Goal: Task Accomplishment & Management: Use online tool/utility

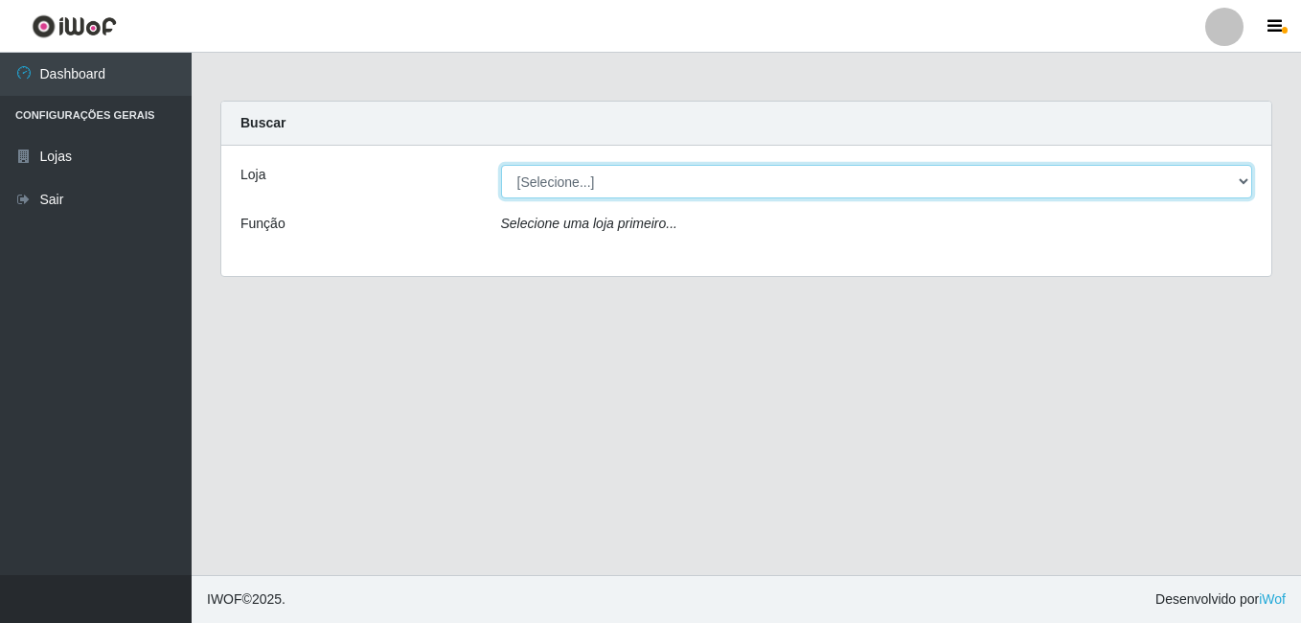
click at [1236, 172] on select "[Selecione...] C-ASA [GEOGRAPHIC_DATA]" at bounding box center [877, 182] width 752 height 34
select select "239"
click at [501, 165] on select "[Selecione...] C-ASA [GEOGRAPHIC_DATA]" at bounding box center [877, 182] width 752 height 34
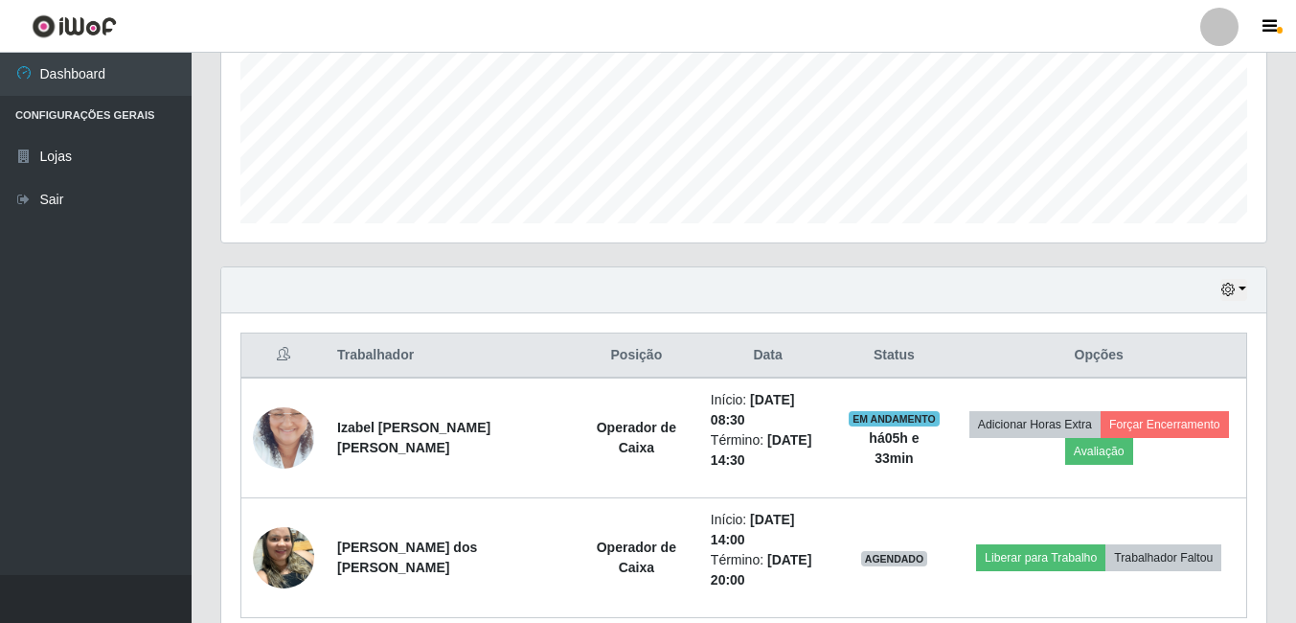
scroll to position [548, 0]
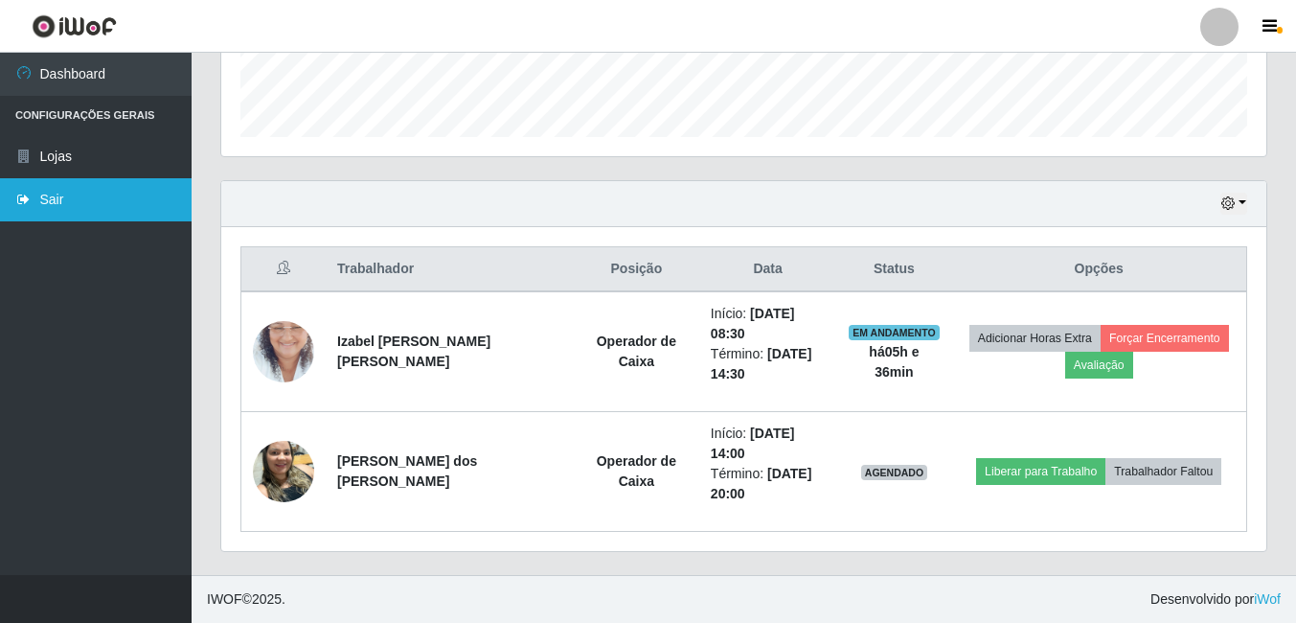
click at [43, 194] on link "Sair" at bounding box center [96, 199] width 192 height 43
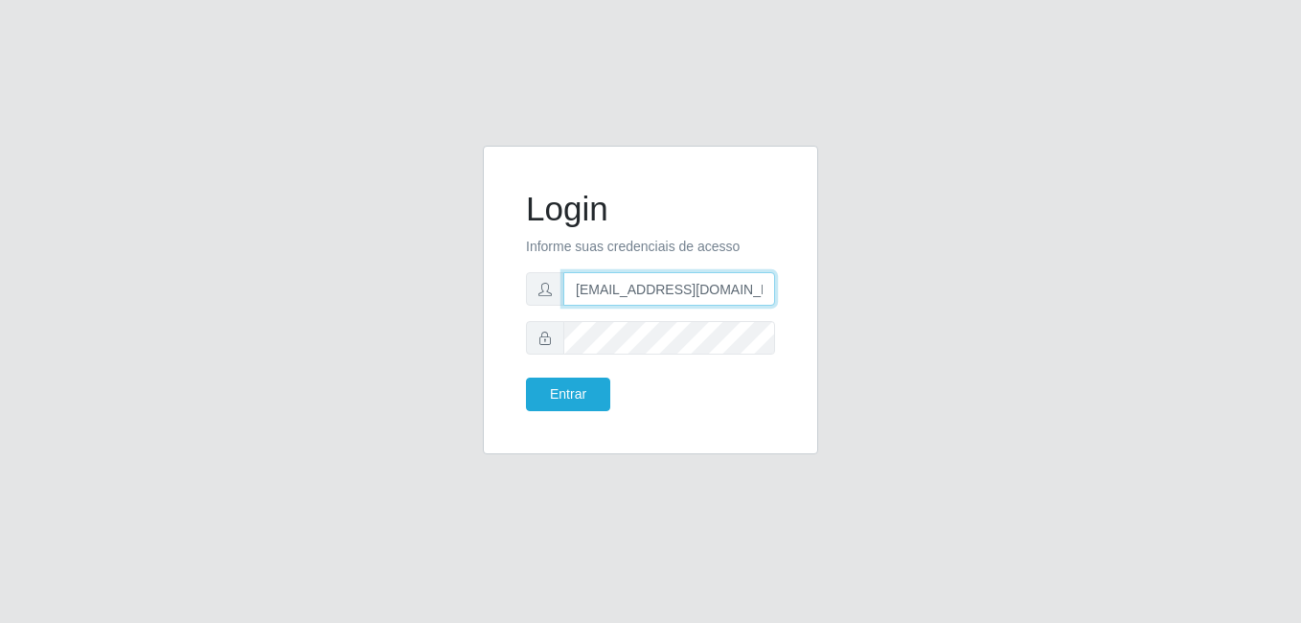
click at [763, 293] on input "[EMAIL_ADDRESS][DOMAIN_NAME]" at bounding box center [669, 289] width 212 height 34
type input "l"
type input "[EMAIL_ADDRESS][DOMAIN_NAME]"
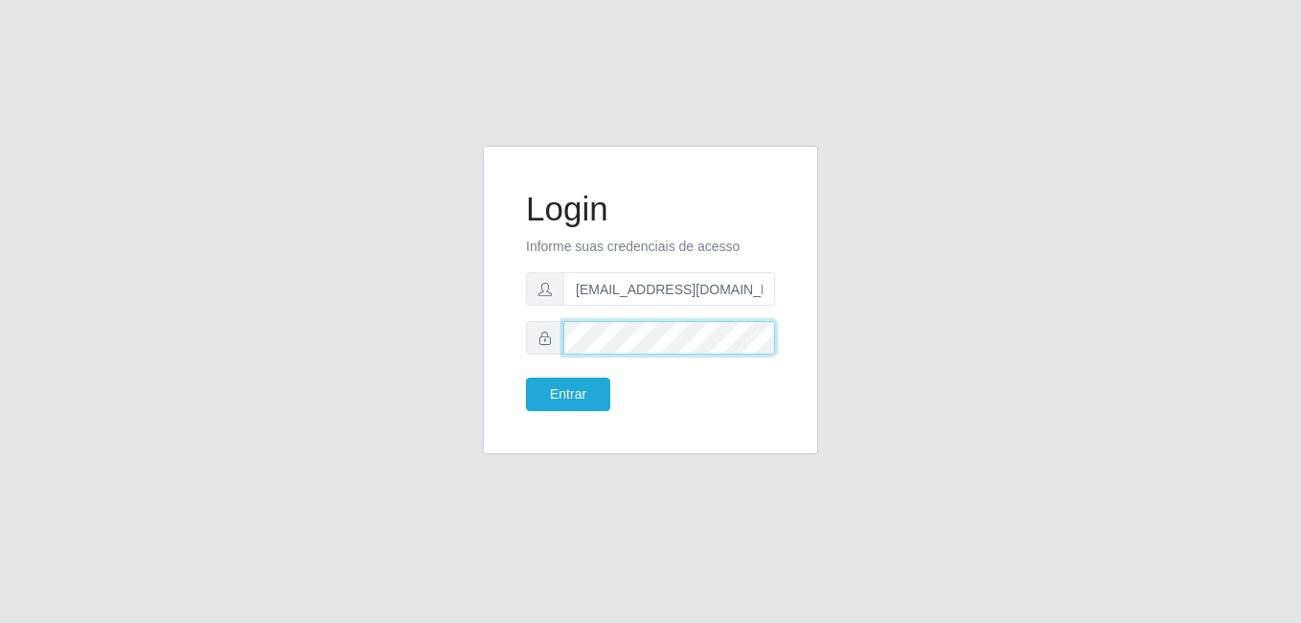
click at [526, 377] on button "Entrar" at bounding box center [568, 394] width 84 height 34
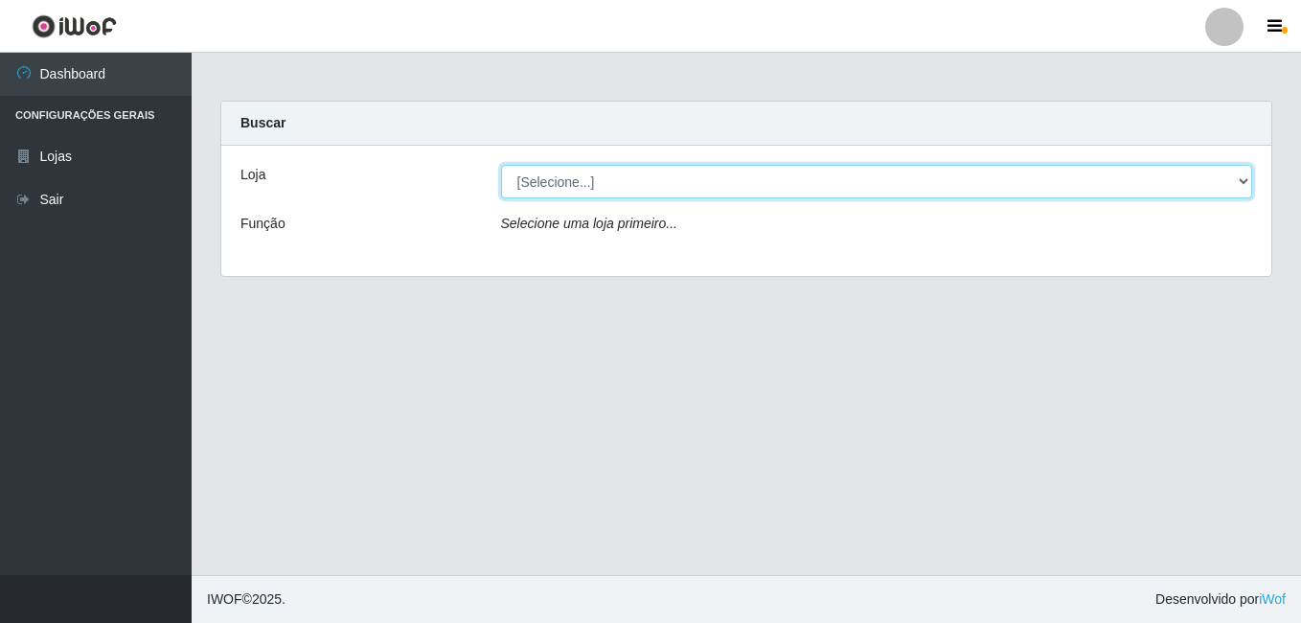
click at [1244, 183] on select "[Selecione...] C-ASA [GEOGRAPHIC_DATA]" at bounding box center [877, 182] width 752 height 34
select select "239"
click at [501, 165] on select "[Selecione...] C-ASA [GEOGRAPHIC_DATA]" at bounding box center [877, 182] width 752 height 34
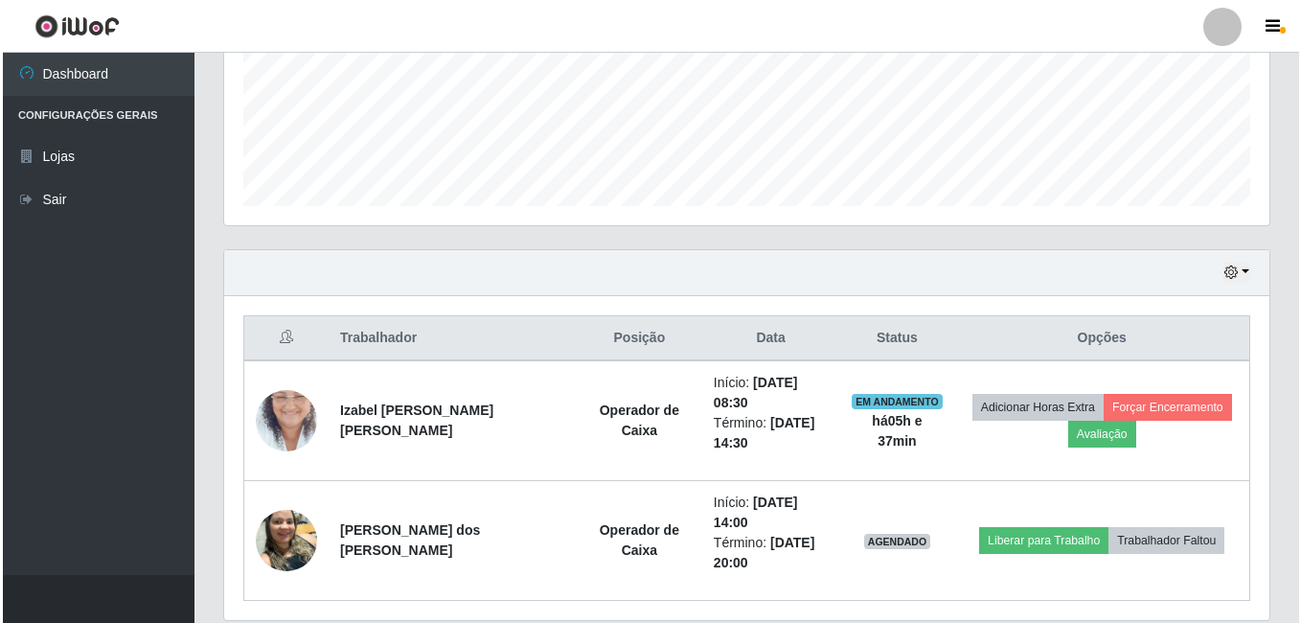
scroll to position [548, 0]
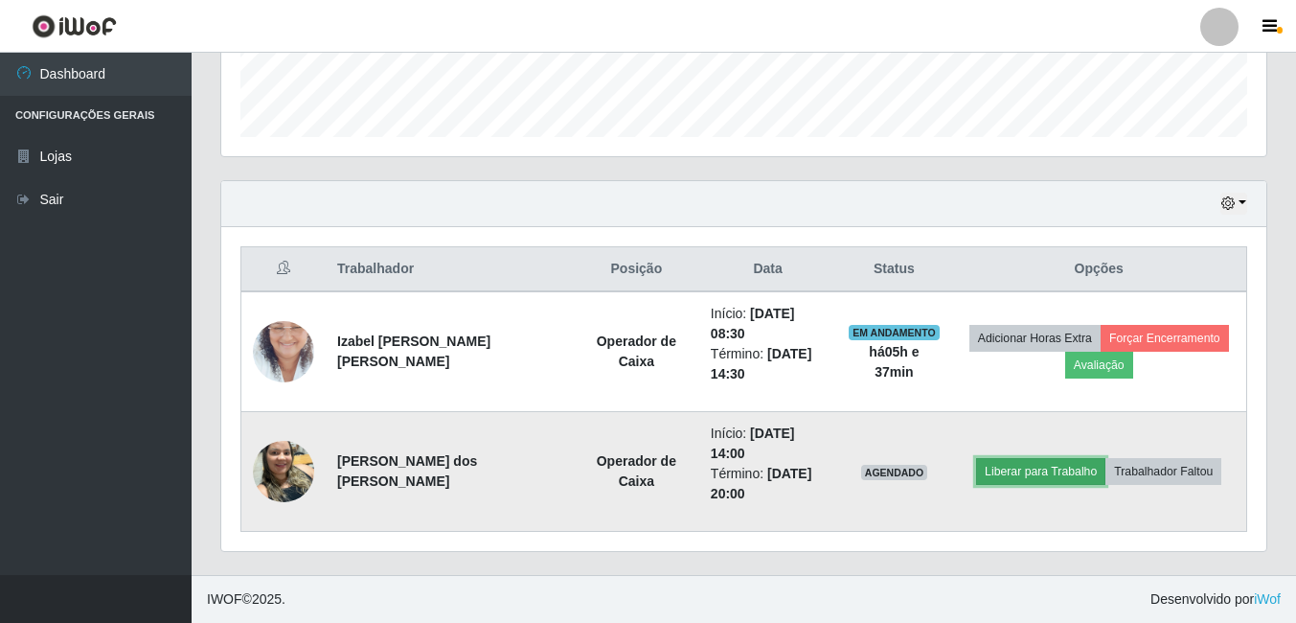
click at [1024, 481] on button "Liberar para Trabalho" at bounding box center [1040, 471] width 129 height 27
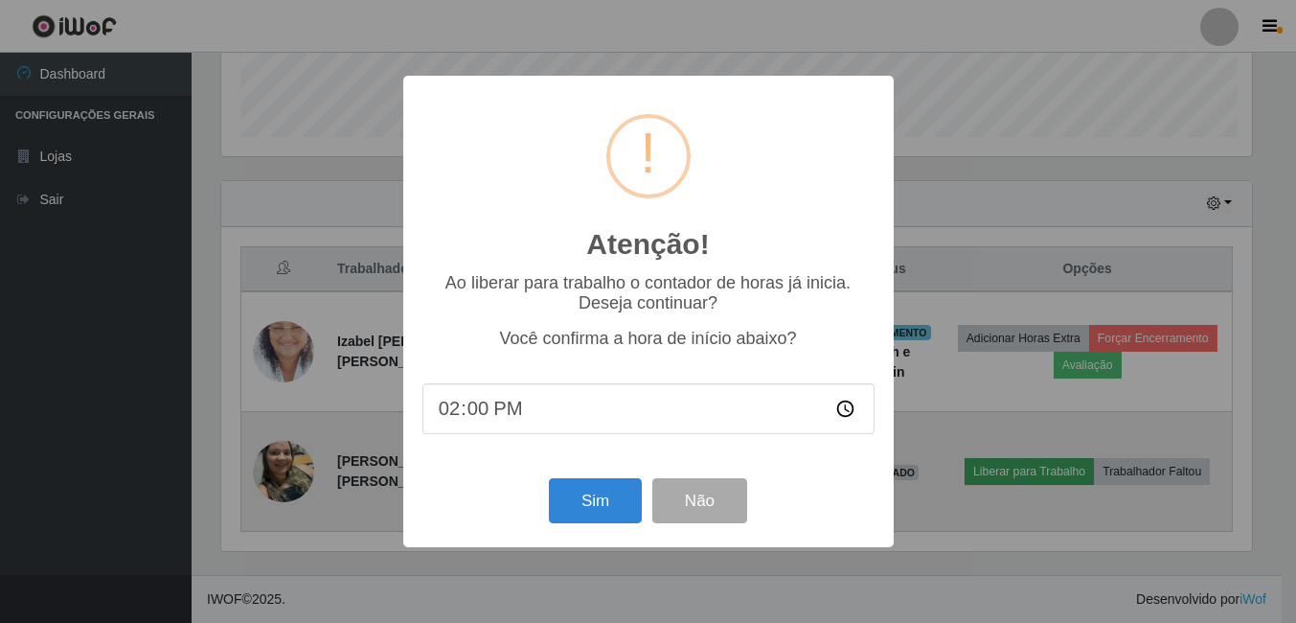
scroll to position [398, 1036]
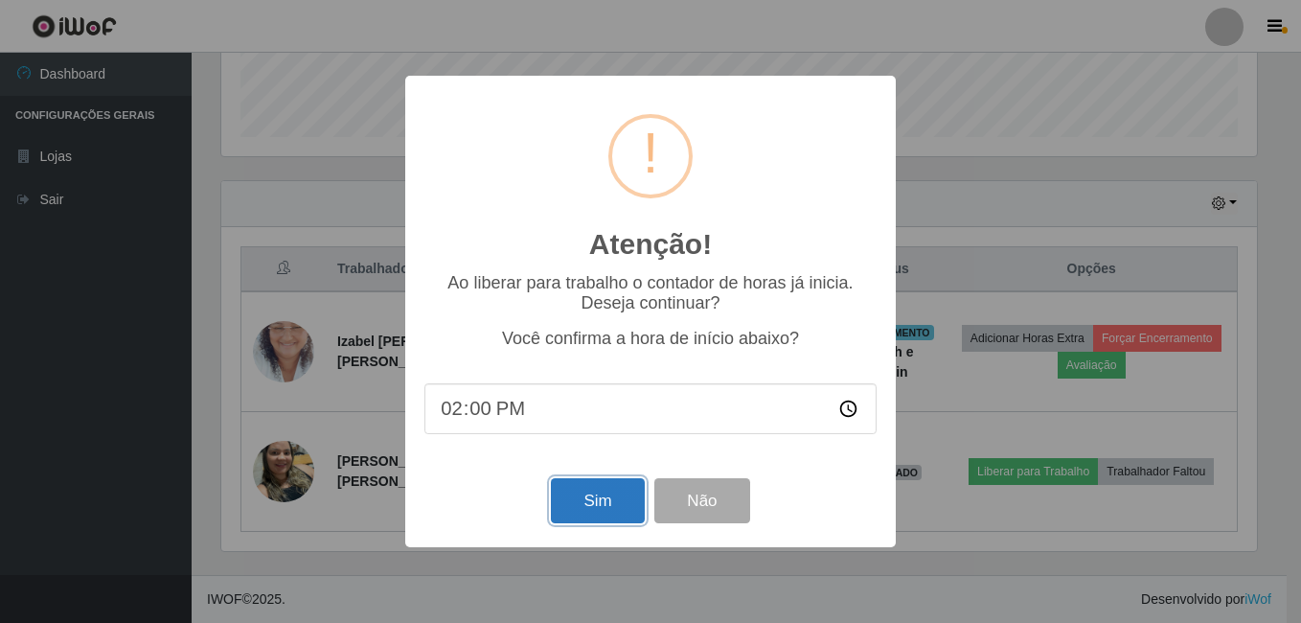
click at [612, 506] on button "Sim" at bounding box center [597, 500] width 93 height 45
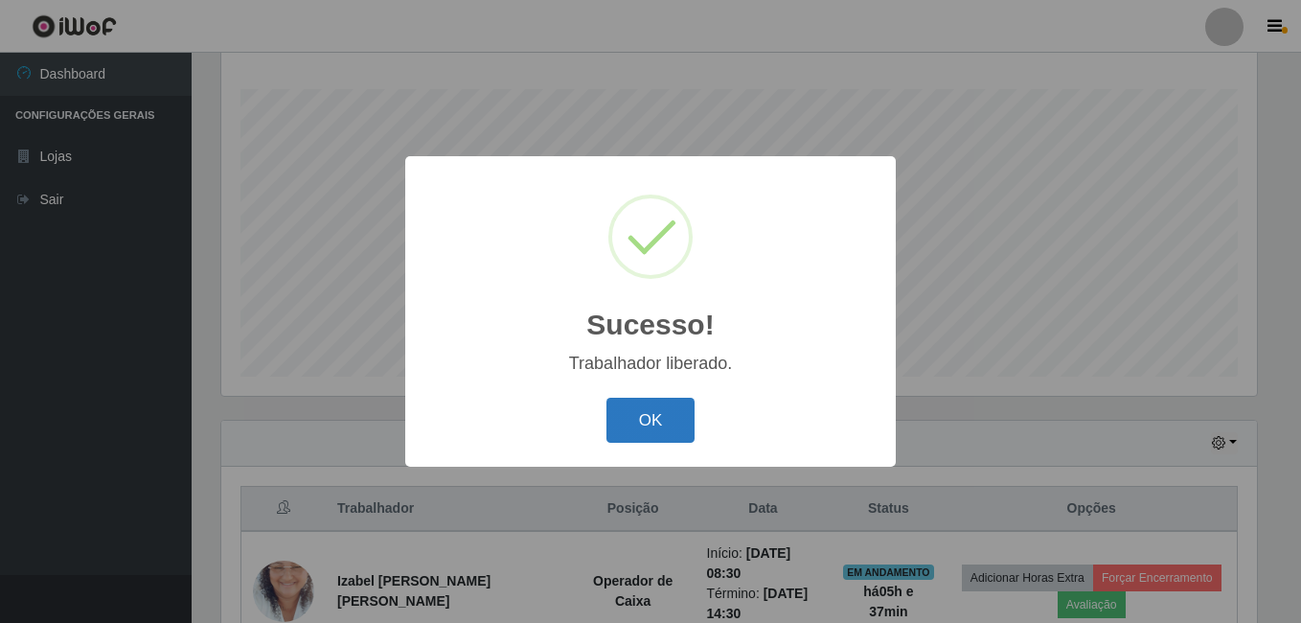
click at [651, 436] on button "OK" at bounding box center [650, 420] width 89 height 45
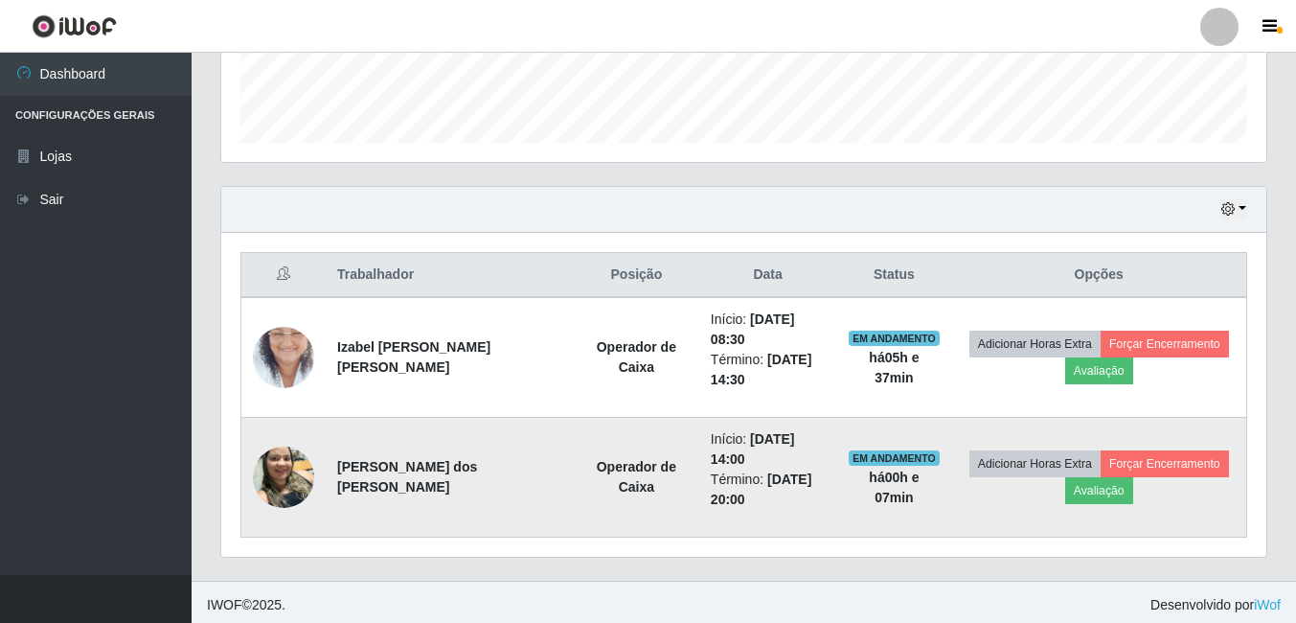
scroll to position [548, 0]
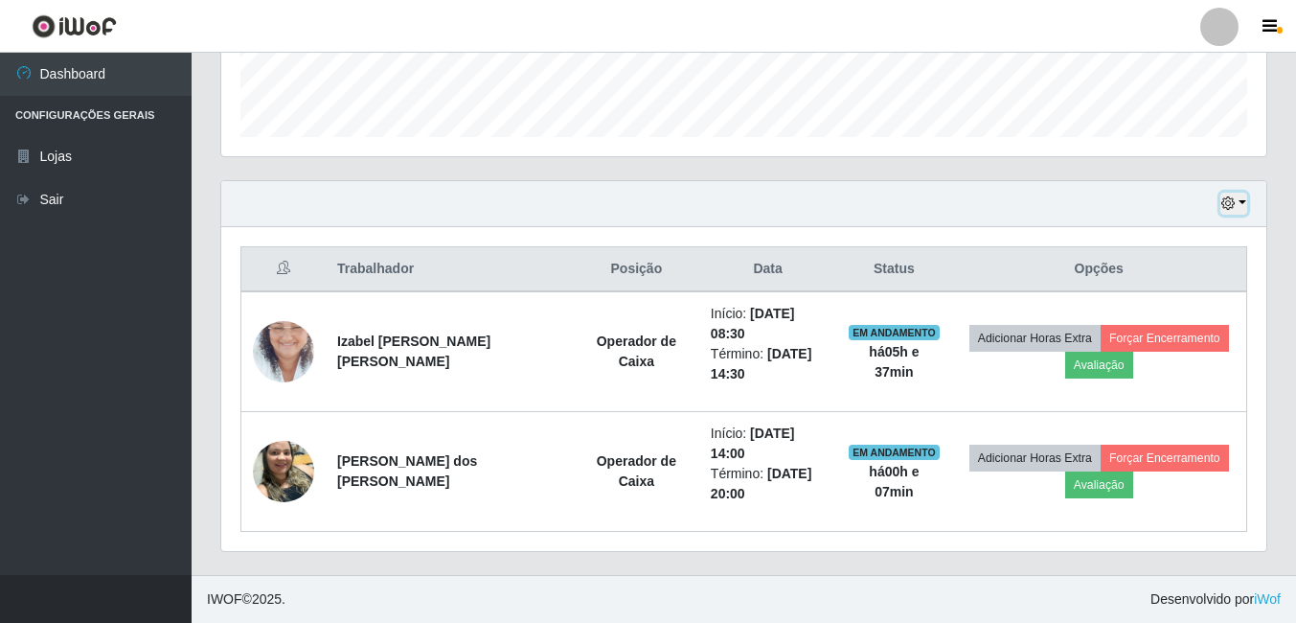
click at [1241, 202] on button "button" at bounding box center [1233, 204] width 27 height 22
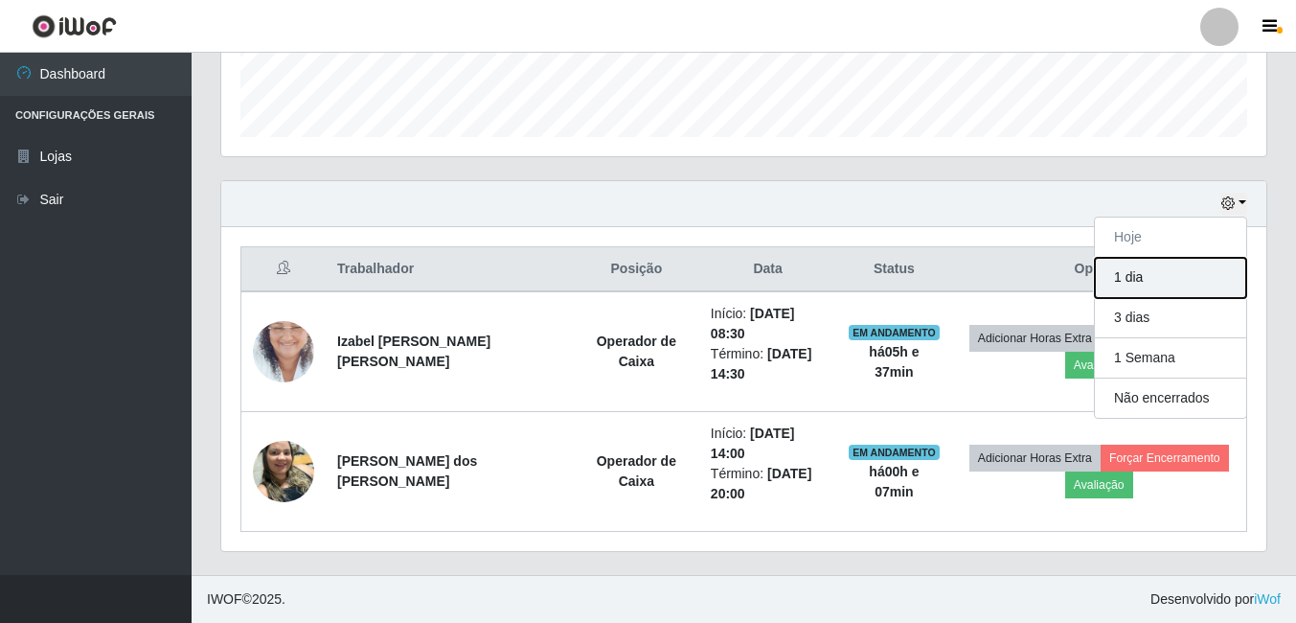
click at [1205, 281] on button "1 dia" at bounding box center [1170, 278] width 151 height 40
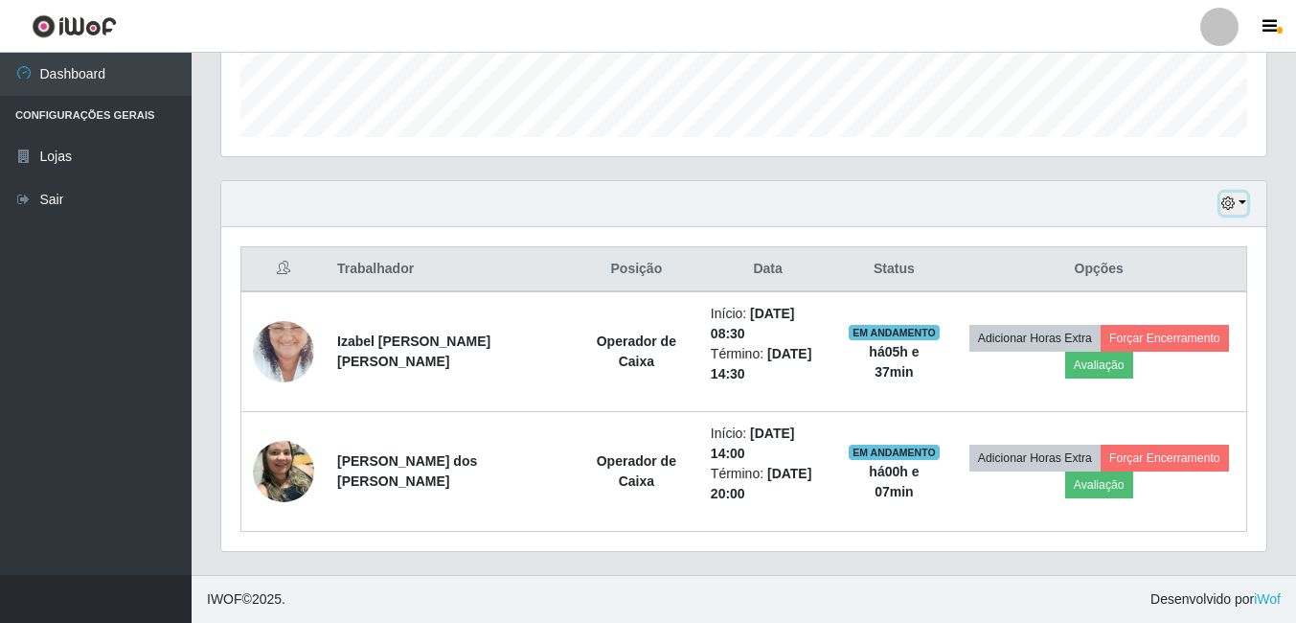
click at [1246, 209] on button "button" at bounding box center [1233, 204] width 27 height 22
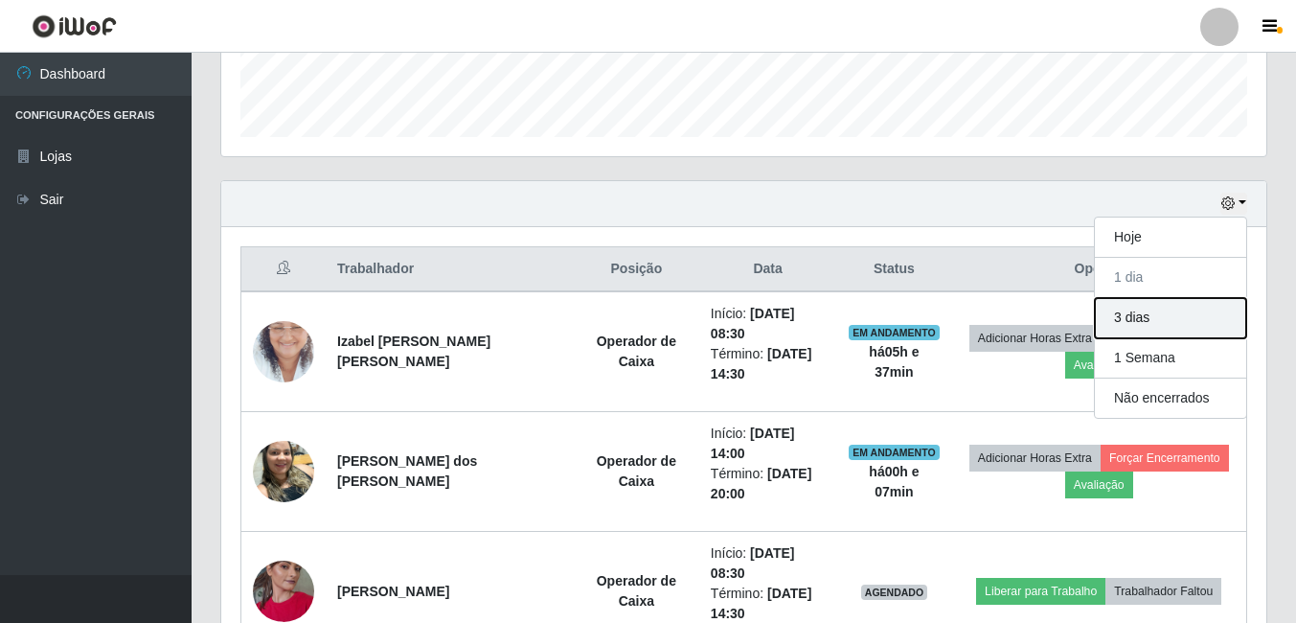
click at [1170, 327] on button "3 dias" at bounding box center [1170, 318] width 151 height 40
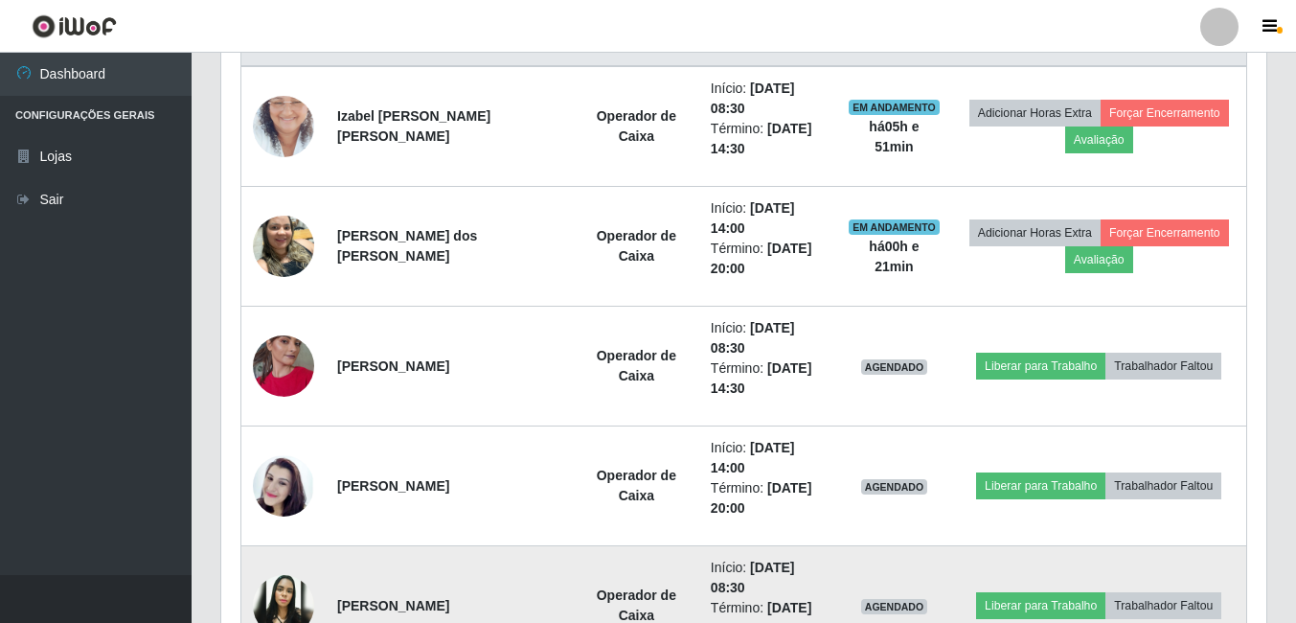
scroll to position [740, 0]
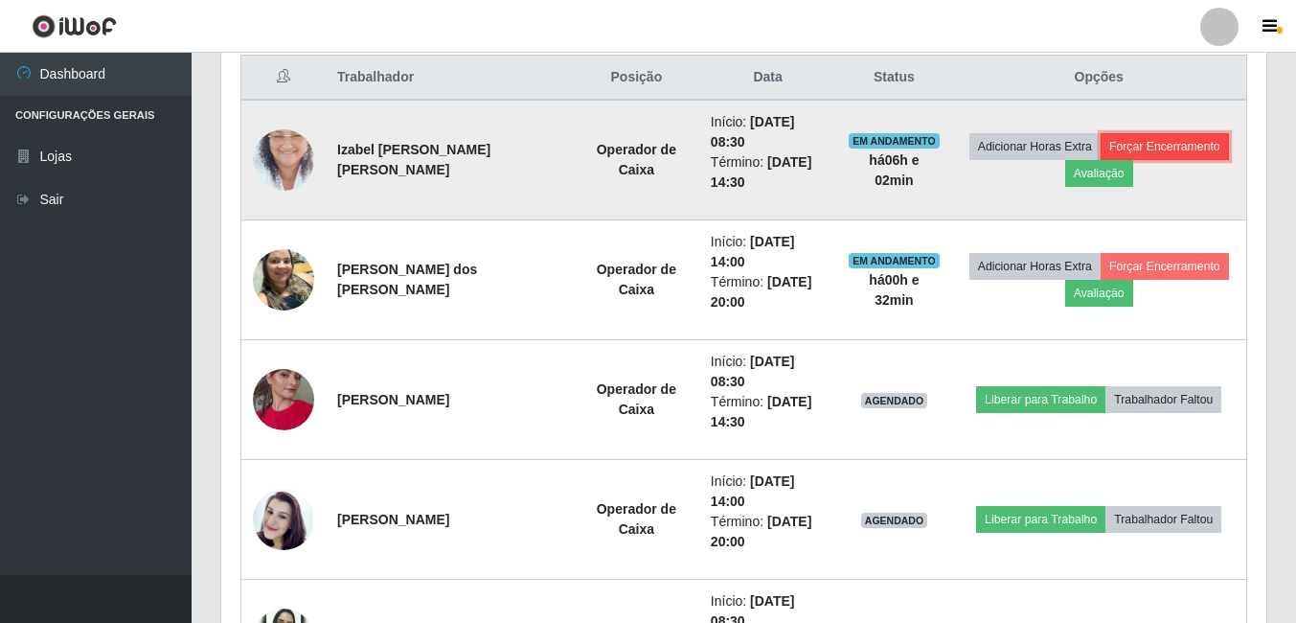
click at [1175, 151] on button "Forçar Encerramento" at bounding box center [1165, 146] width 128 height 27
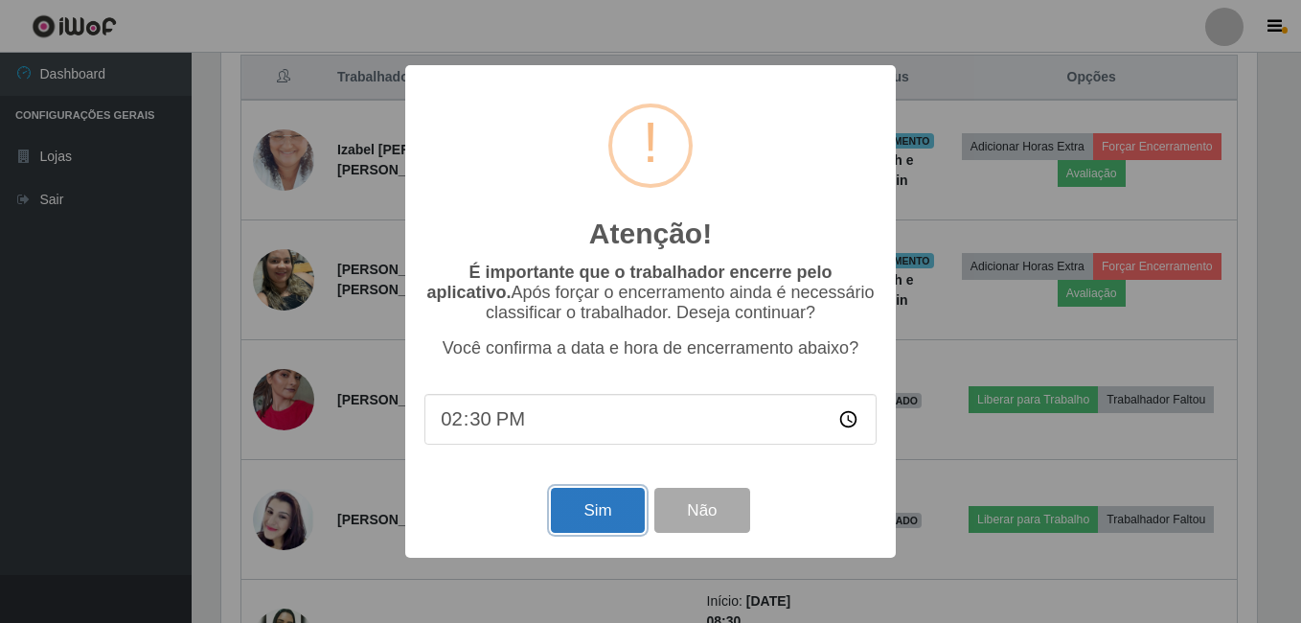
click at [567, 510] on button "Sim" at bounding box center [597, 510] width 93 height 45
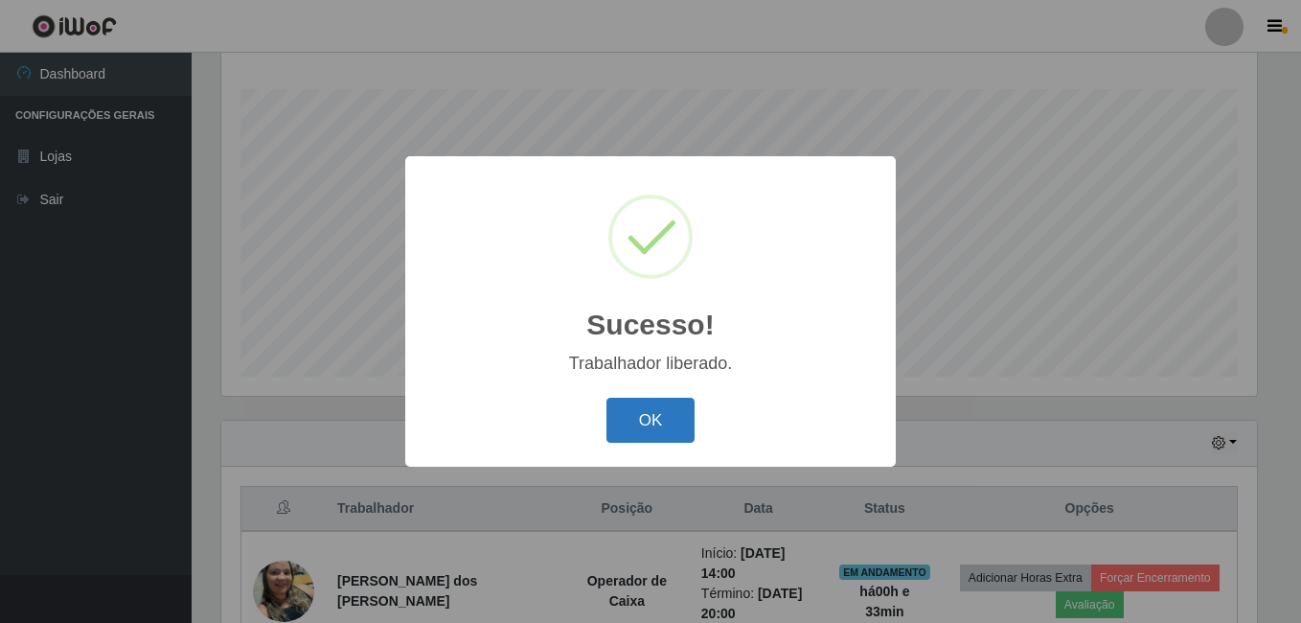
click at [663, 419] on button "OK" at bounding box center [650, 420] width 89 height 45
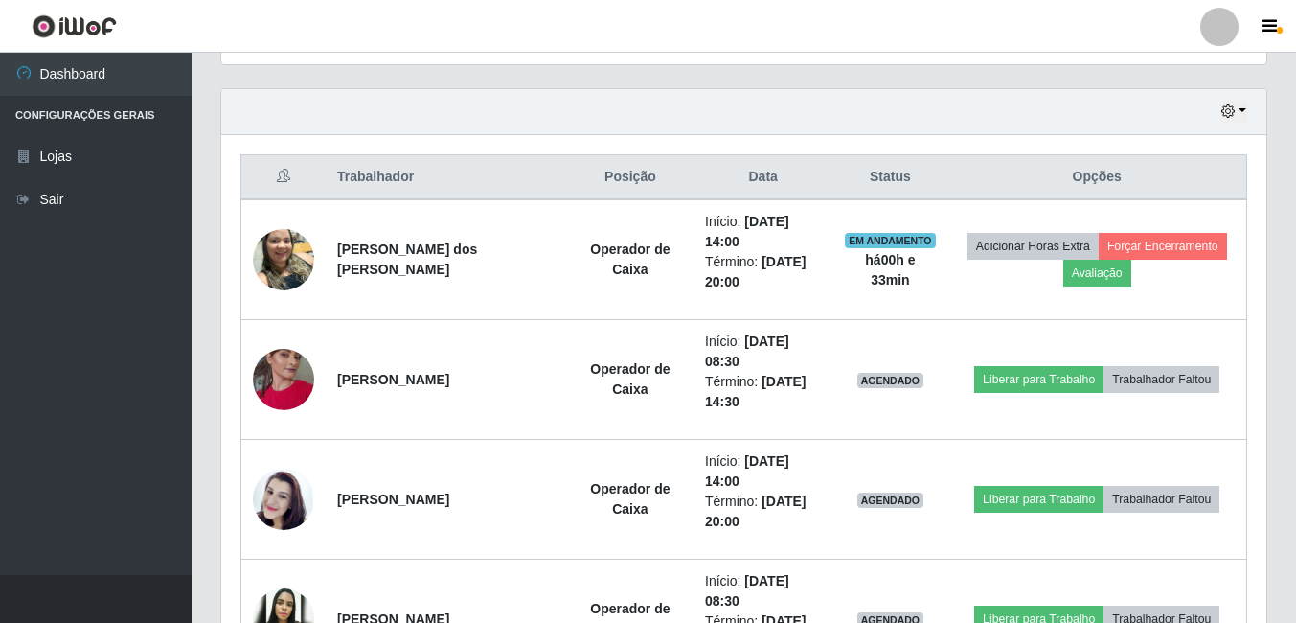
scroll to position [787, 0]
